Goal: Task Accomplishment & Management: Use online tool/utility

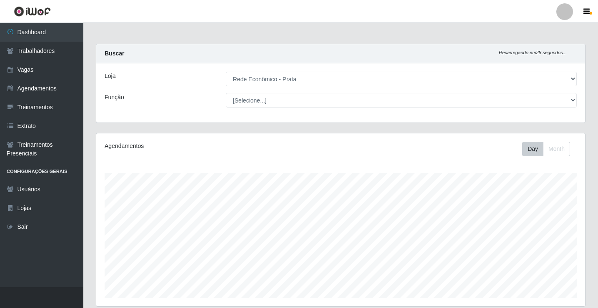
select select "192"
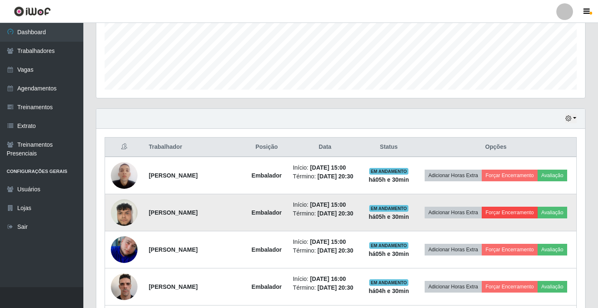
scroll to position [250, 0]
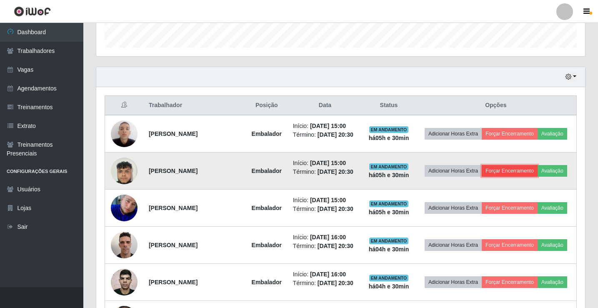
click at [528, 169] on button "Forçar Encerramento" at bounding box center [510, 171] width 56 height 12
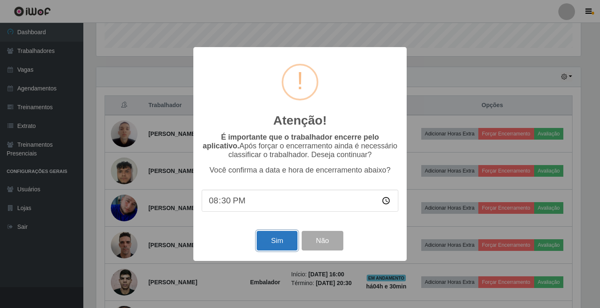
click at [283, 240] on button "Sim" at bounding box center [277, 241] width 40 height 20
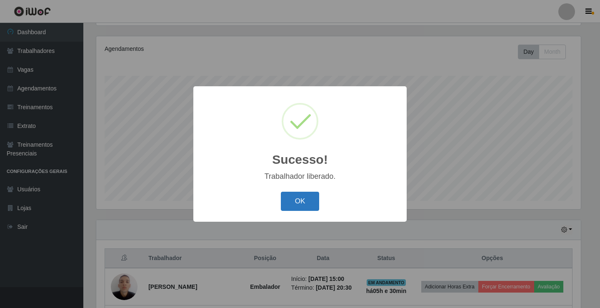
click at [283, 206] on button "OK" at bounding box center [300, 202] width 39 height 20
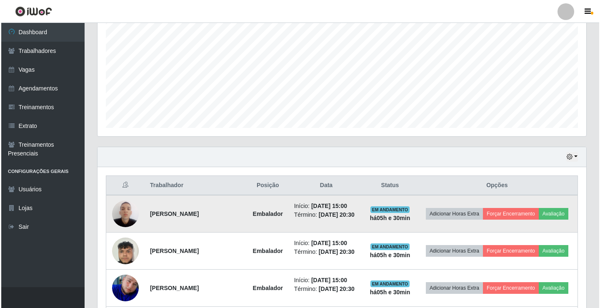
scroll to position [180, 0]
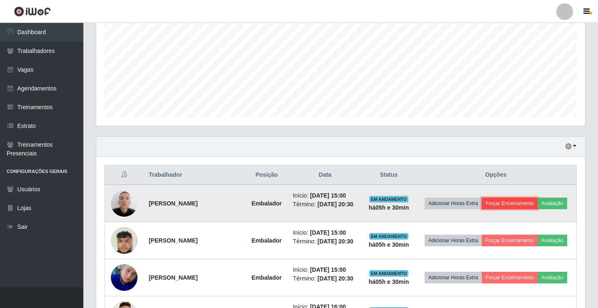
click at [538, 200] on button "Forçar Encerramento" at bounding box center [510, 204] width 56 height 12
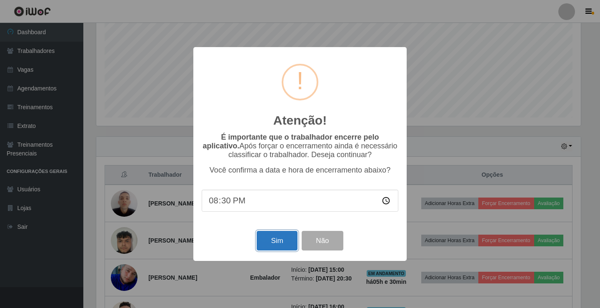
click at [282, 247] on button "Sim" at bounding box center [277, 241] width 40 height 20
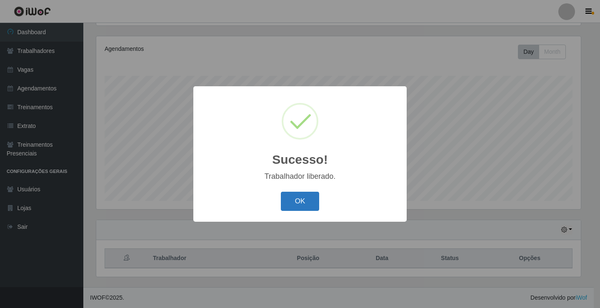
click at [281, 198] on button "OK" at bounding box center [300, 202] width 39 height 20
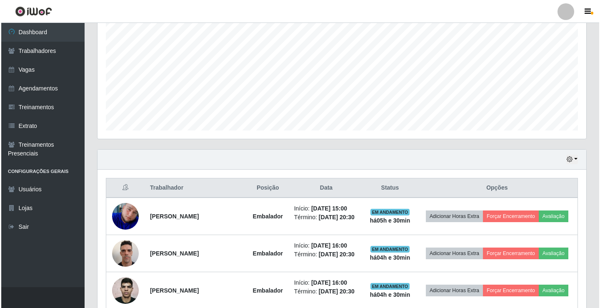
scroll to position [180, 0]
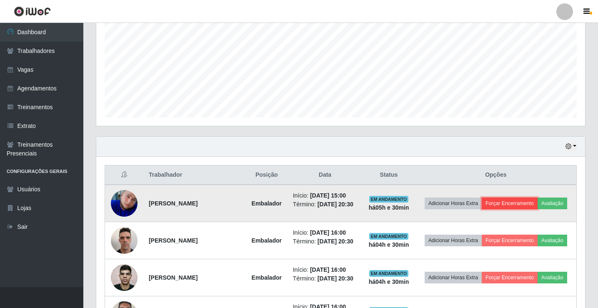
click at [538, 199] on button "Forçar Encerramento" at bounding box center [510, 204] width 56 height 12
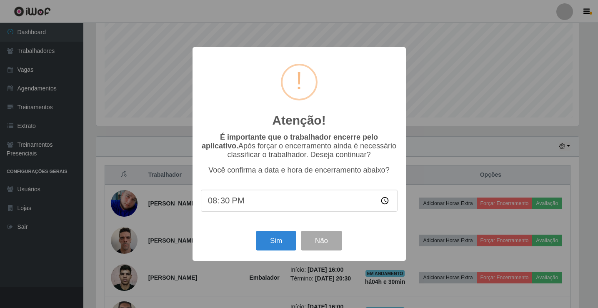
scroll to position [173, 485]
click at [294, 246] on button "Sim" at bounding box center [277, 241] width 40 height 20
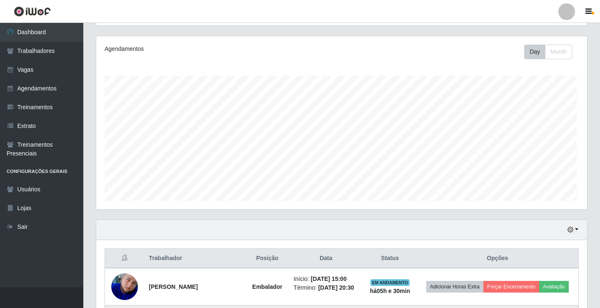
scroll to position [0, 0]
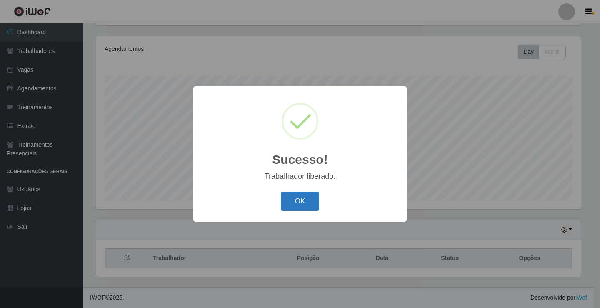
click at [305, 202] on button "OK" at bounding box center [300, 202] width 39 height 20
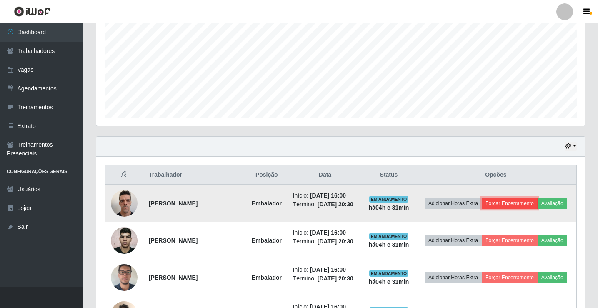
click at [526, 199] on button "Forçar Encerramento" at bounding box center [510, 204] width 56 height 12
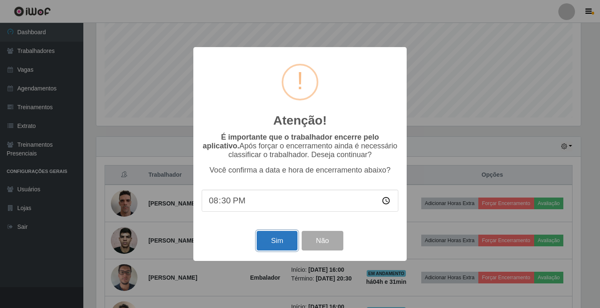
click at [268, 247] on button "Sim" at bounding box center [277, 241] width 40 height 20
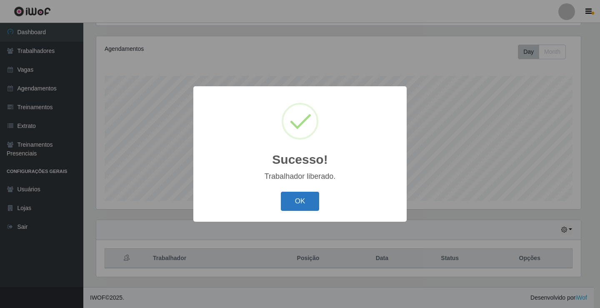
click at [298, 197] on button "OK" at bounding box center [300, 202] width 39 height 20
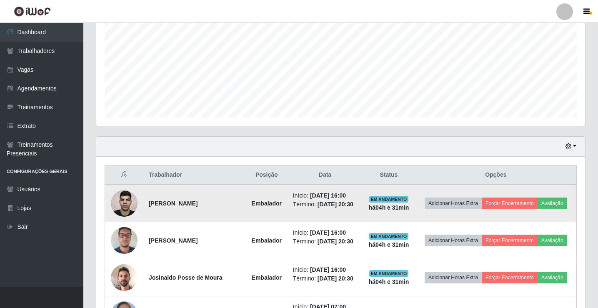
click at [536, 193] on td "Adicionar Horas Extra Forçar Encerramento Avaliação" at bounding box center [496, 204] width 161 height 38
click at [538, 198] on button "Forçar Encerramento" at bounding box center [510, 204] width 56 height 12
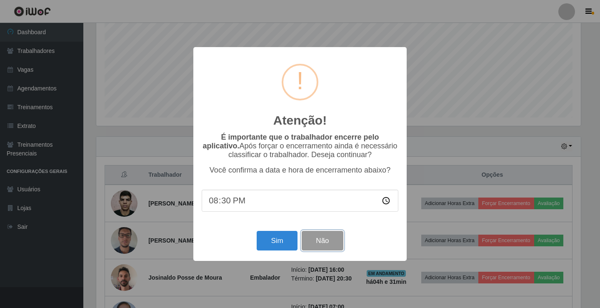
click at [318, 247] on button "Não" at bounding box center [322, 241] width 41 height 20
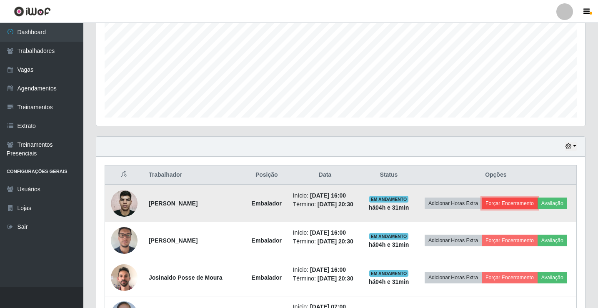
click at [525, 203] on button "Forçar Encerramento" at bounding box center [510, 204] width 56 height 12
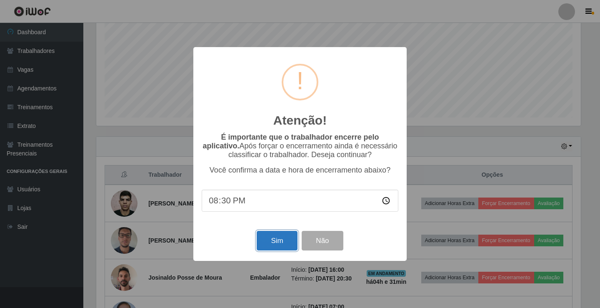
click at [276, 238] on button "Sim" at bounding box center [277, 241] width 40 height 20
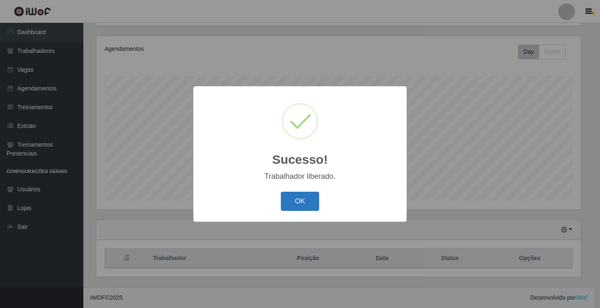
click at [312, 208] on button "OK" at bounding box center [300, 202] width 39 height 20
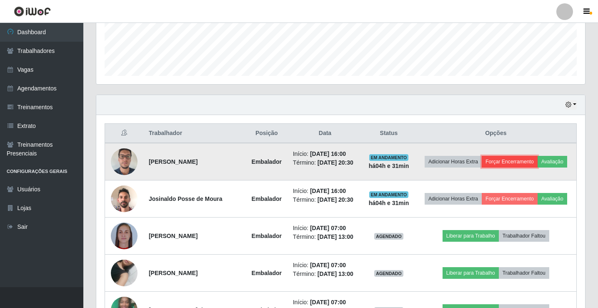
click at [530, 161] on button "Forçar Encerramento" at bounding box center [510, 162] width 56 height 12
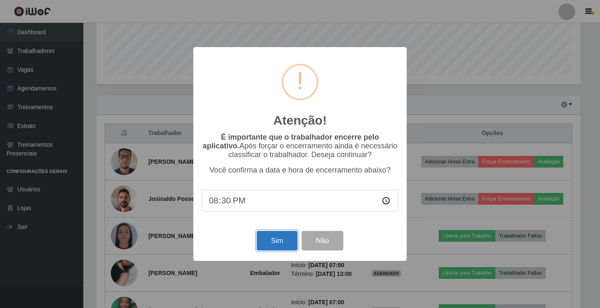
click at [286, 248] on button "Sim" at bounding box center [277, 241] width 40 height 20
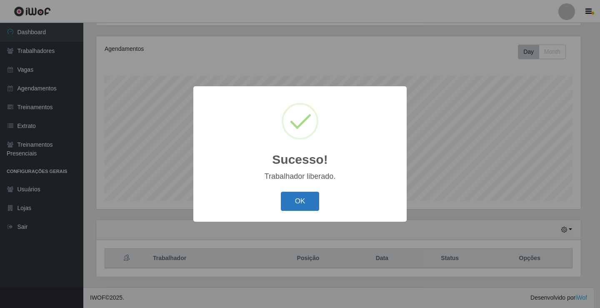
click at [296, 200] on button "OK" at bounding box center [300, 202] width 39 height 20
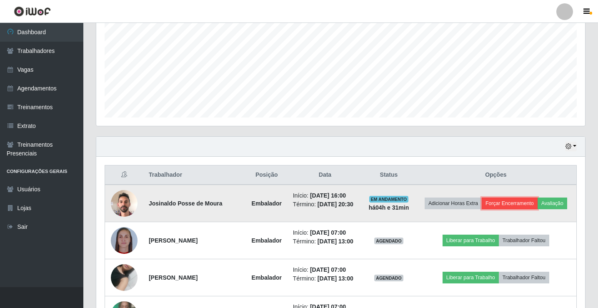
click at [537, 200] on button "Forçar Encerramento" at bounding box center [510, 204] width 56 height 12
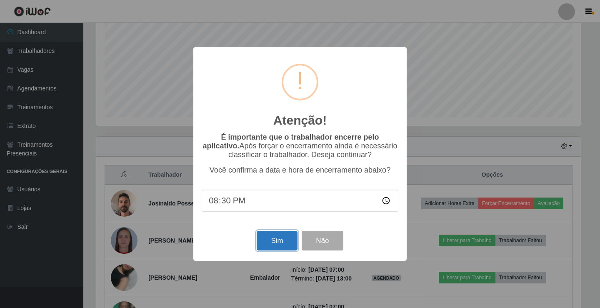
click at [291, 243] on button "Sim" at bounding box center [277, 241] width 40 height 20
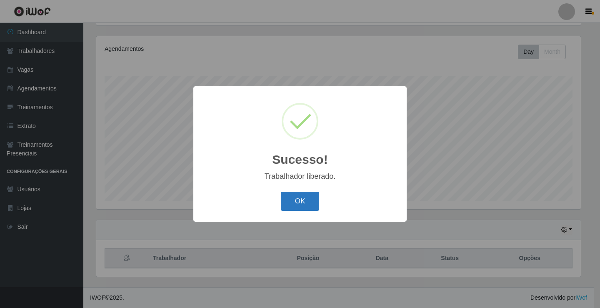
click at [285, 205] on button "OK" at bounding box center [300, 202] width 39 height 20
